Goal: Task Accomplishment & Management: Manage account settings

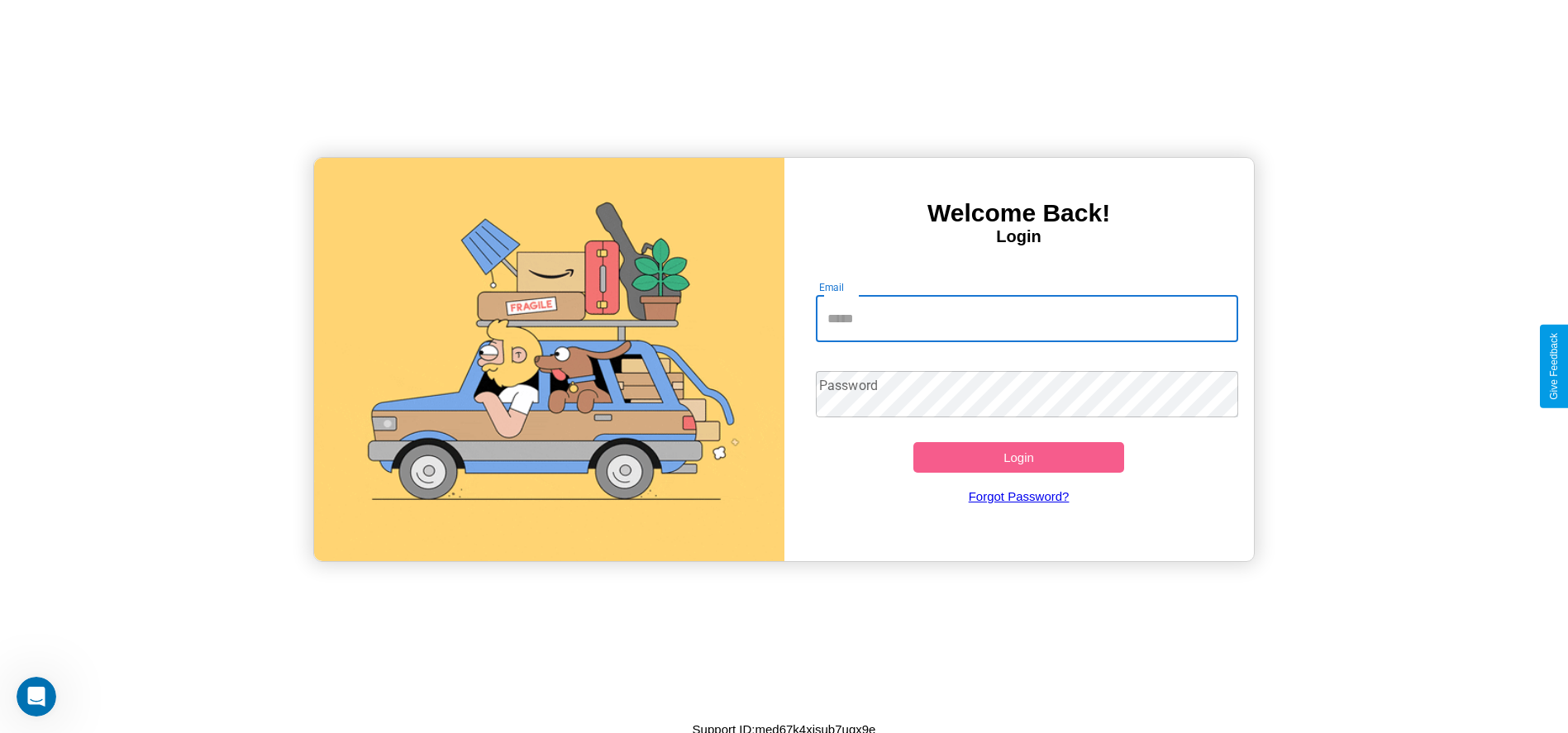
click at [1027, 318] on input "Email" at bounding box center [1027, 319] width 422 height 46
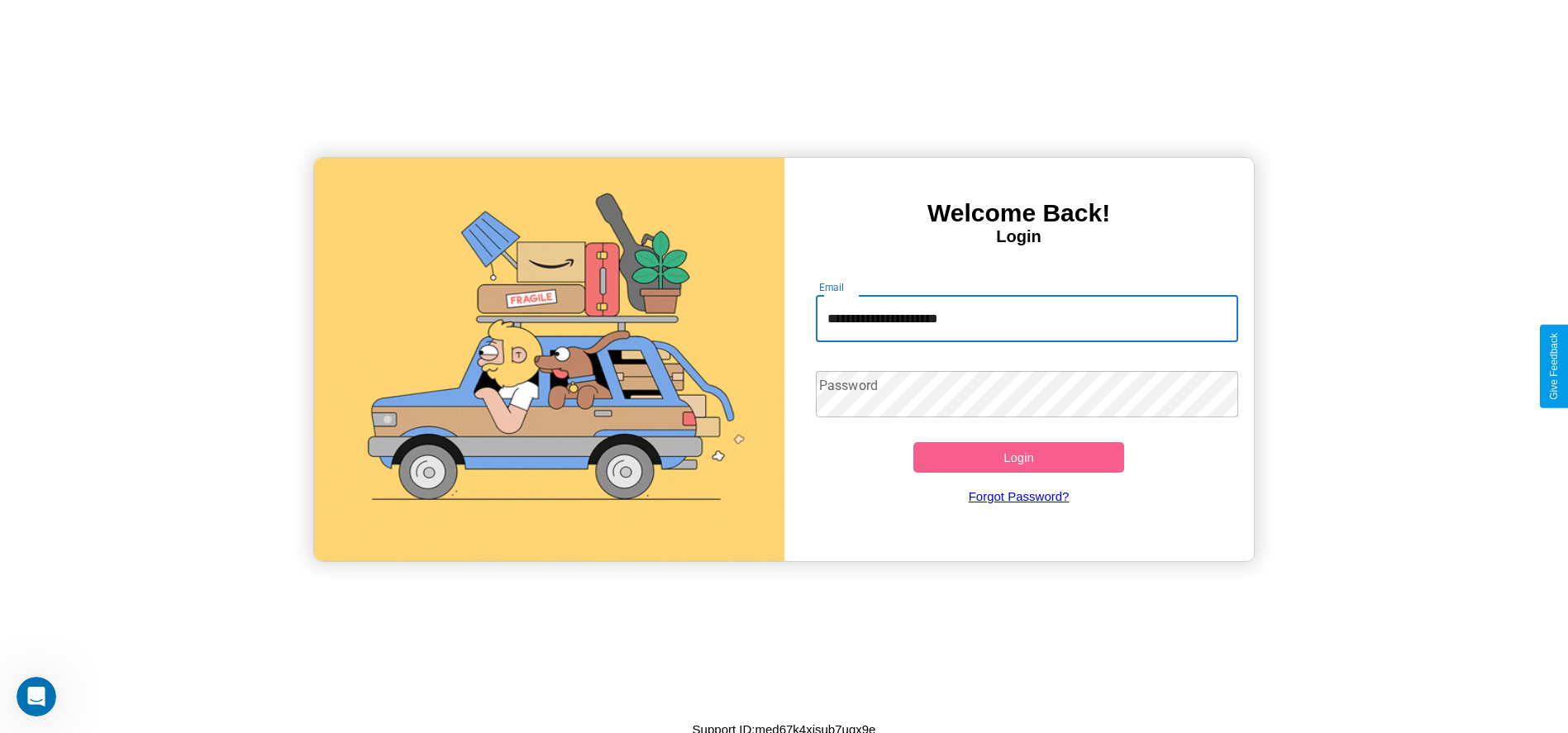
type input "**********"
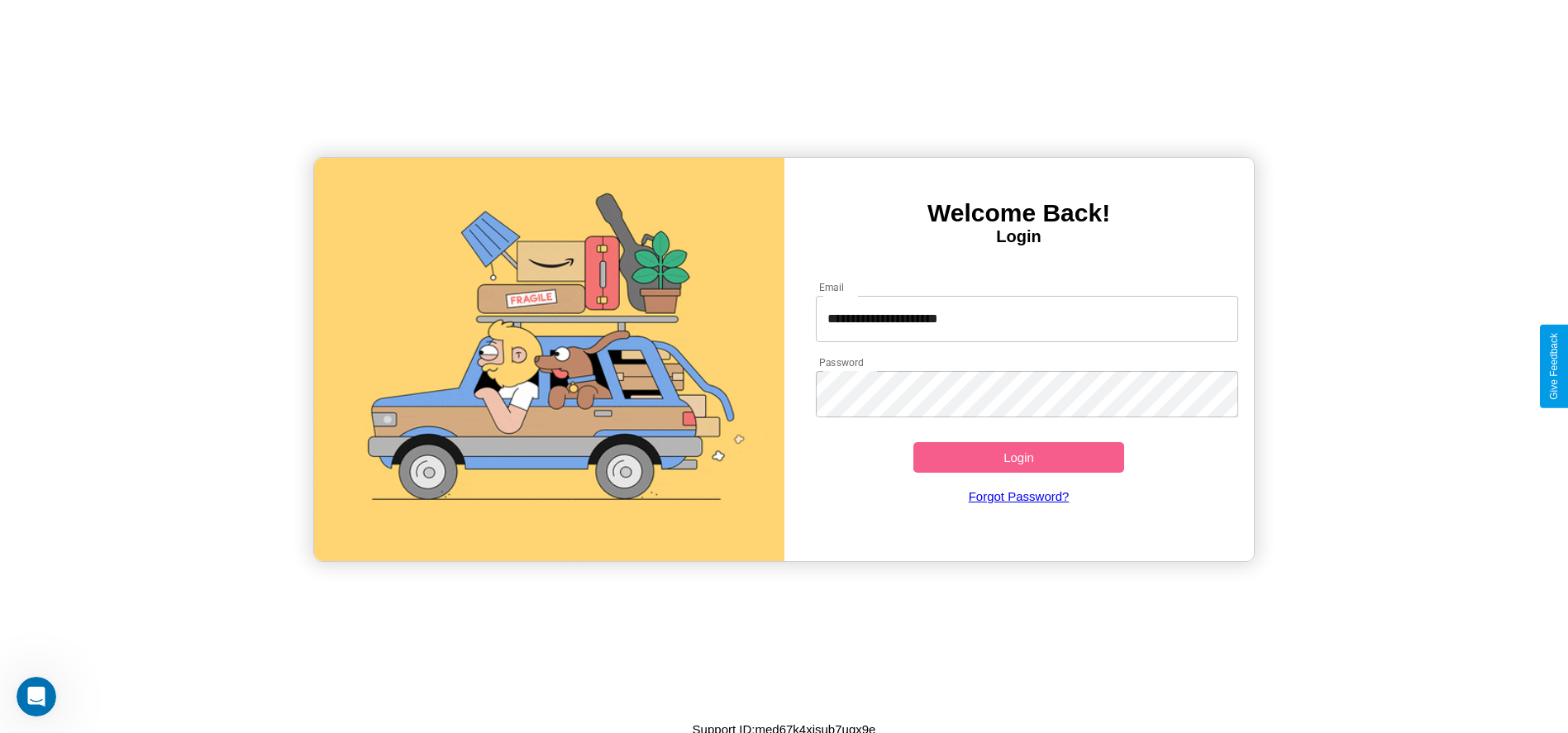
click at [1018, 457] on button "Login" at bounding box center [1019, 458] width 212 height 31
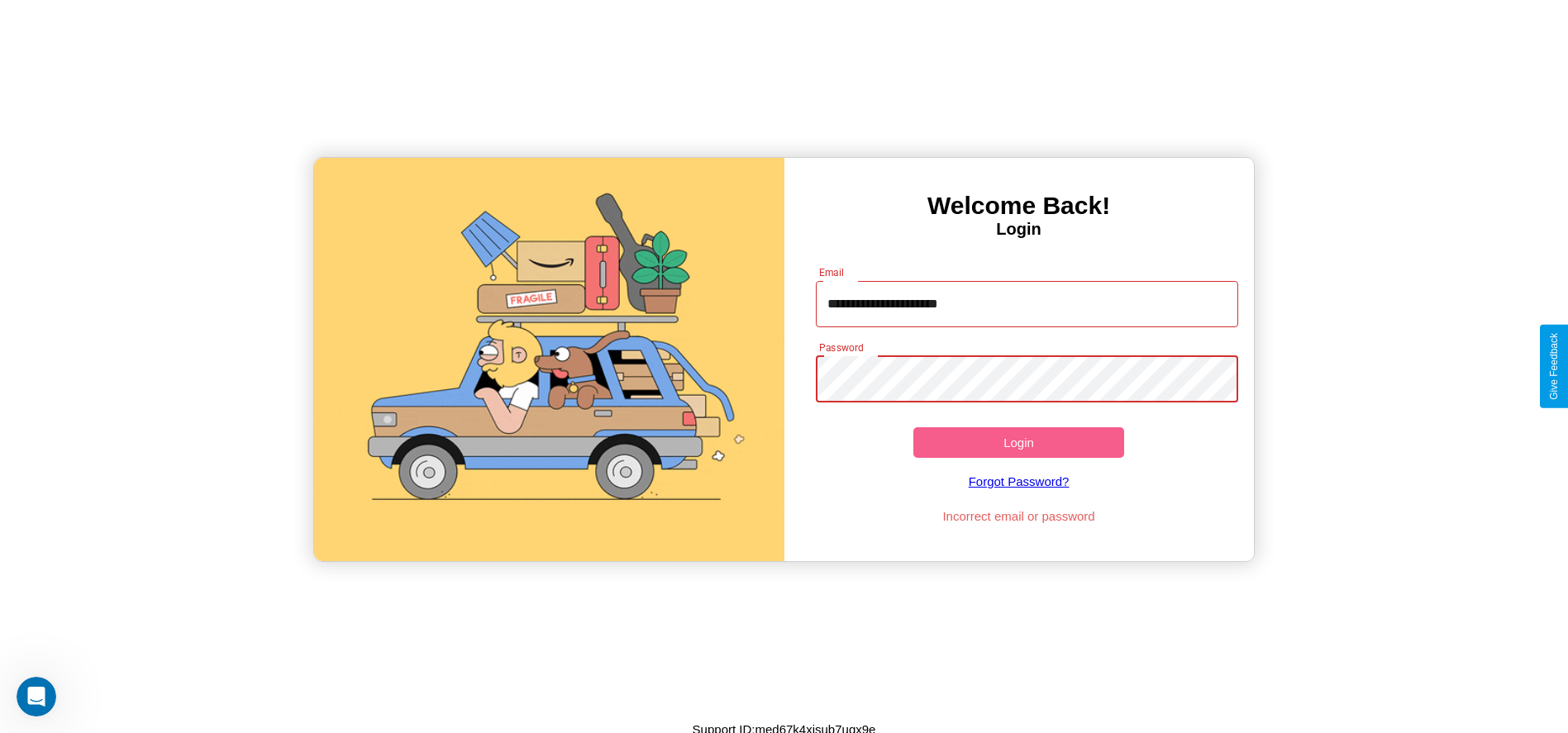
click at [1018, 443] on button "Login" at bounding box center [1019, 443] width 212 height 31
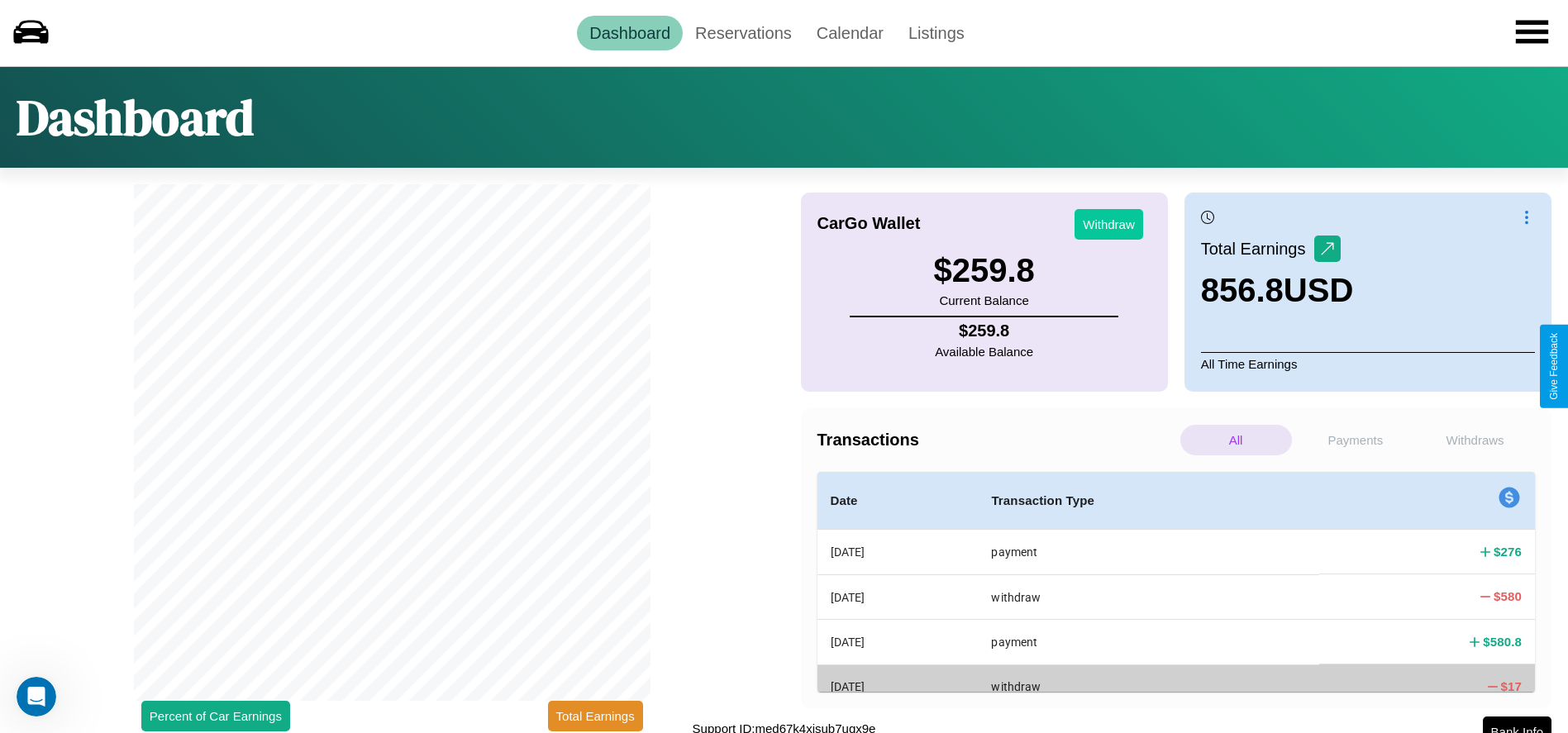
click at [1108, 224] on button "Withdraw" at bounding box center [1109, 224] width 69 height 31
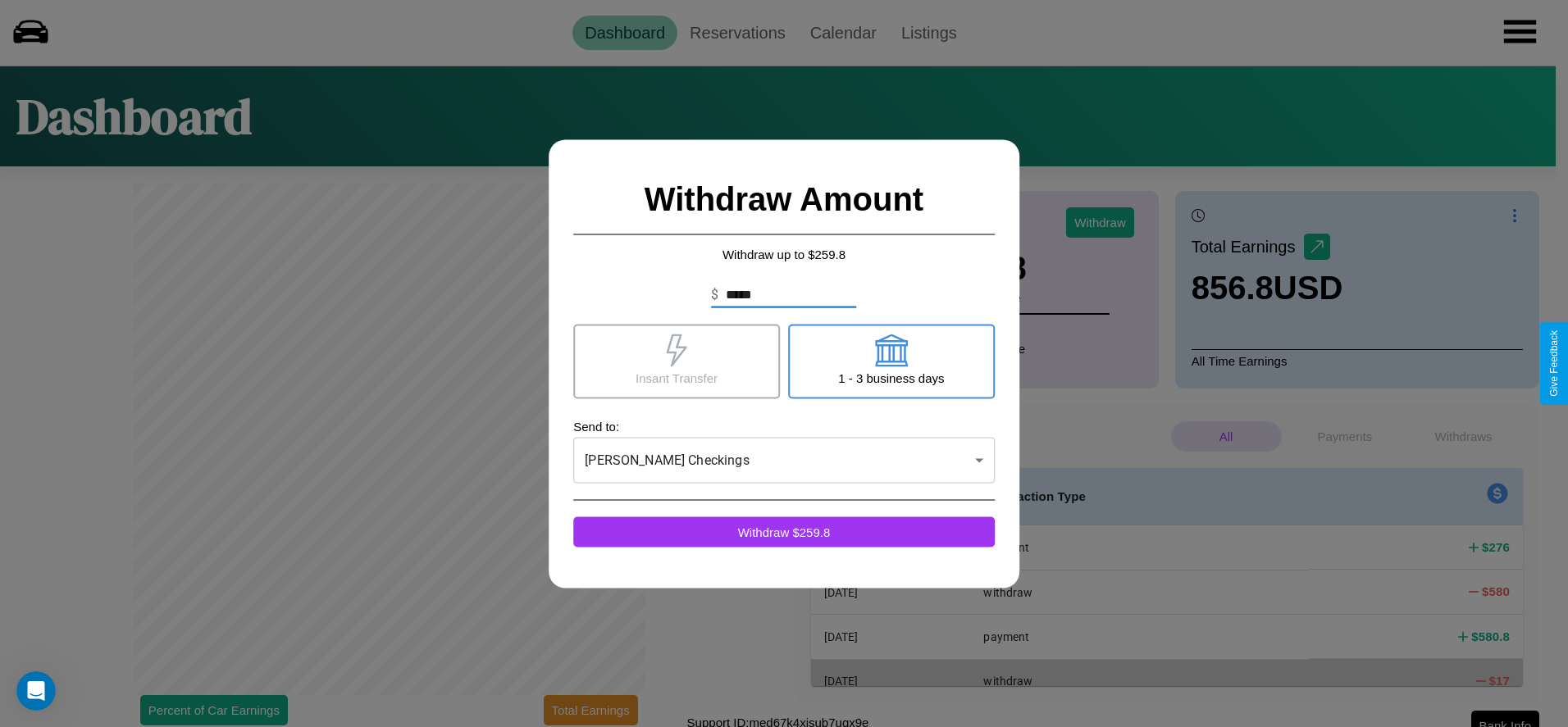
click at [891, 361] on icon at bounding box center [891, 349] width 33 height 32
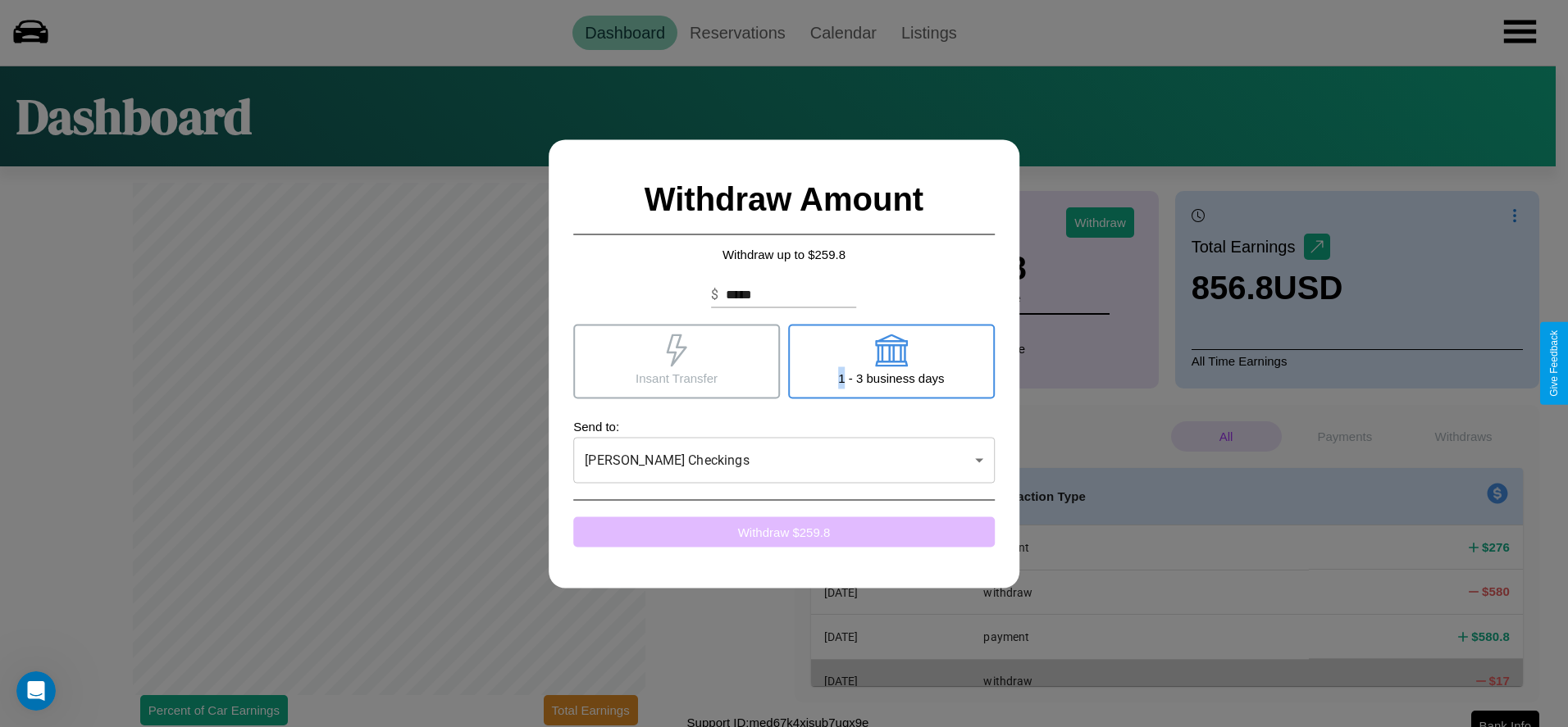
click at [784, 531] on button "Withdraw $ 259.8" at bounding box center [784, 531] width 422 height 31
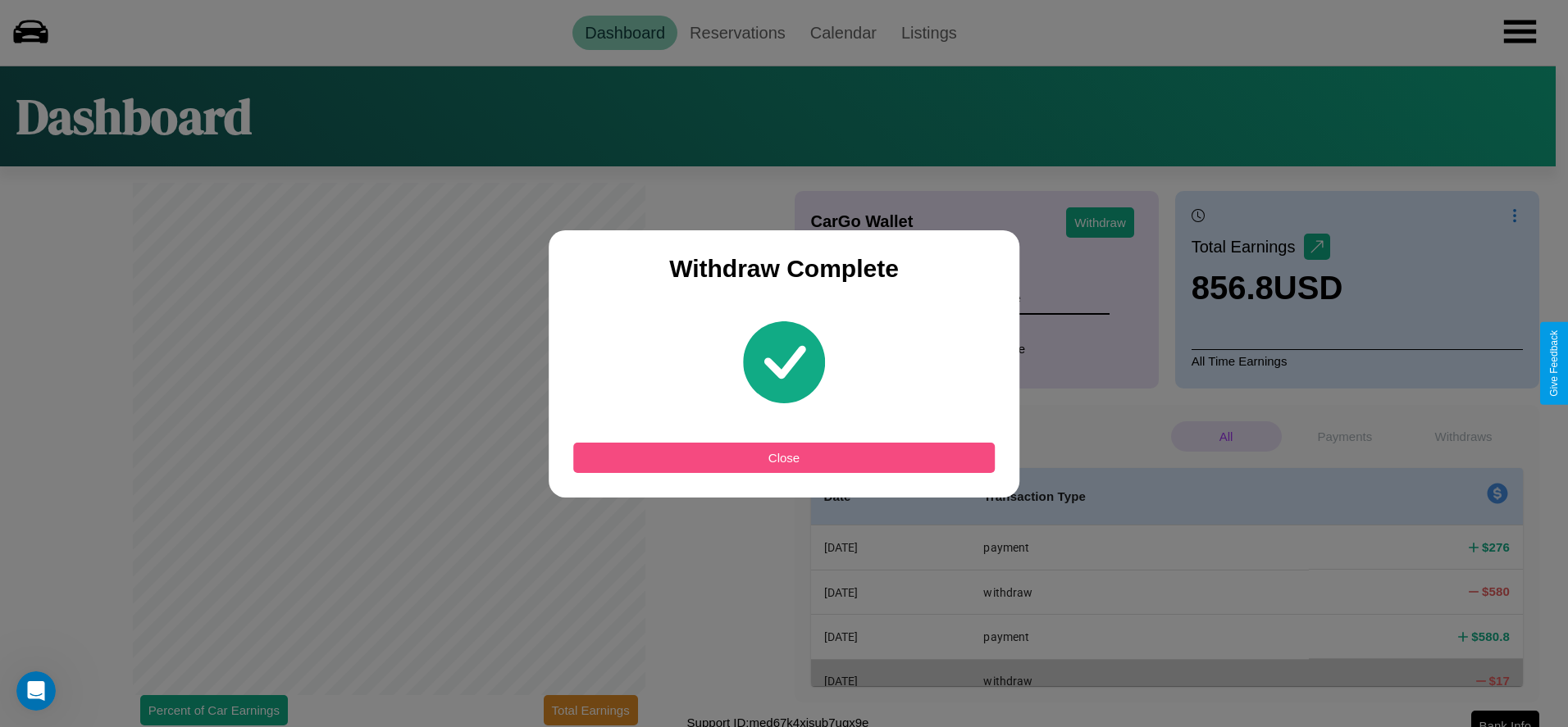
click at [784, 457] on button "Close" at bounding box center [784, 457] width 422 height 31
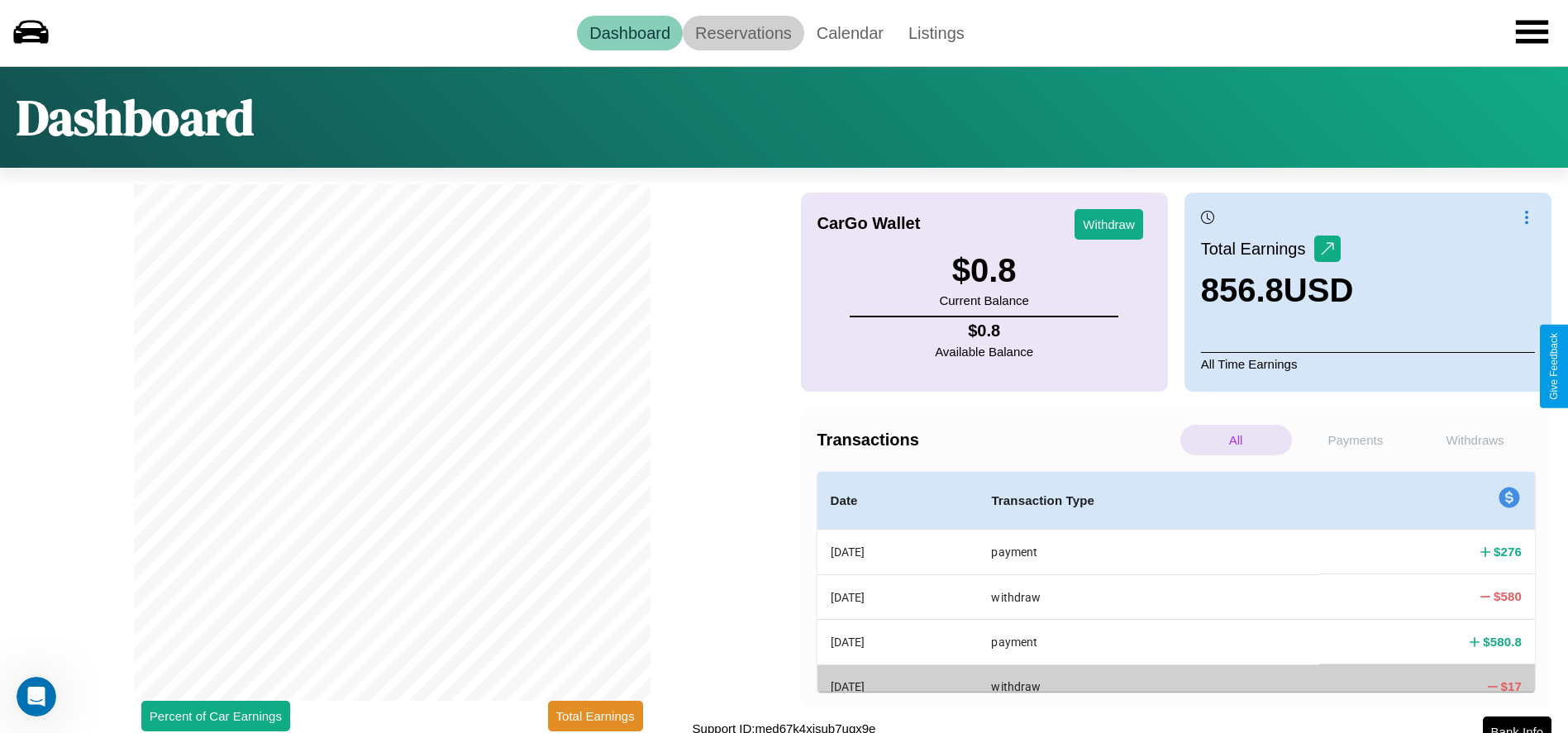
click at [743, 32] on link "Reservations" at bounding box center [743, 33] width 121 height 35
